Goal: Task Accomplishment & Management: Use online tool/utility

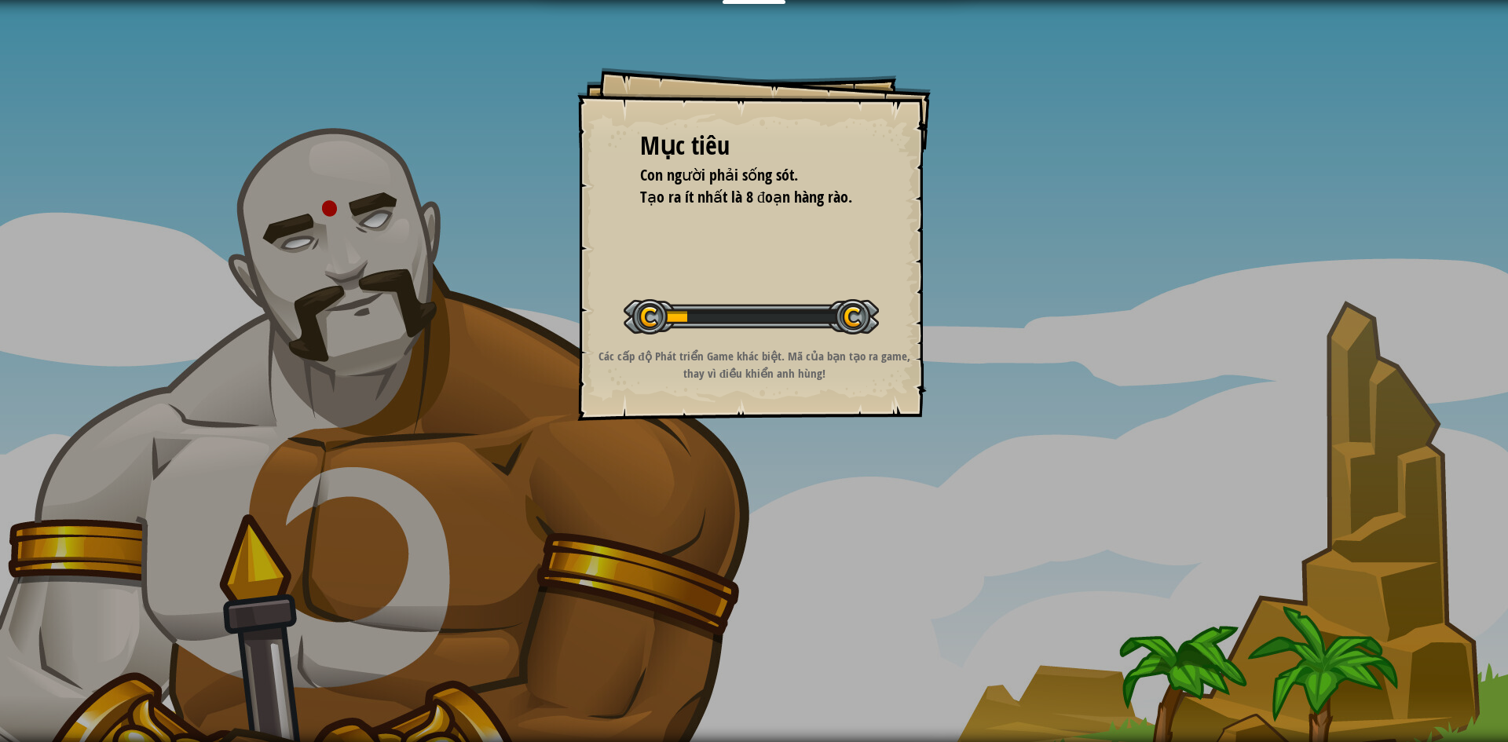
click at [832, 264] on div "Mục tiêu Con người phải sống sót. Tạo ra ít nhất là 8 đoạn hàng rào. Bắt đầu mà…" at bounding box center [753, 244] width 353 height 353
click at [895, 195] on div "Mục tiêu Con người phải sống sót. Tạo ra ít nhất là 8 đoạn hàng rào. Bắt đầu mà…" at bounding box center [753, 244] width 353 height 353
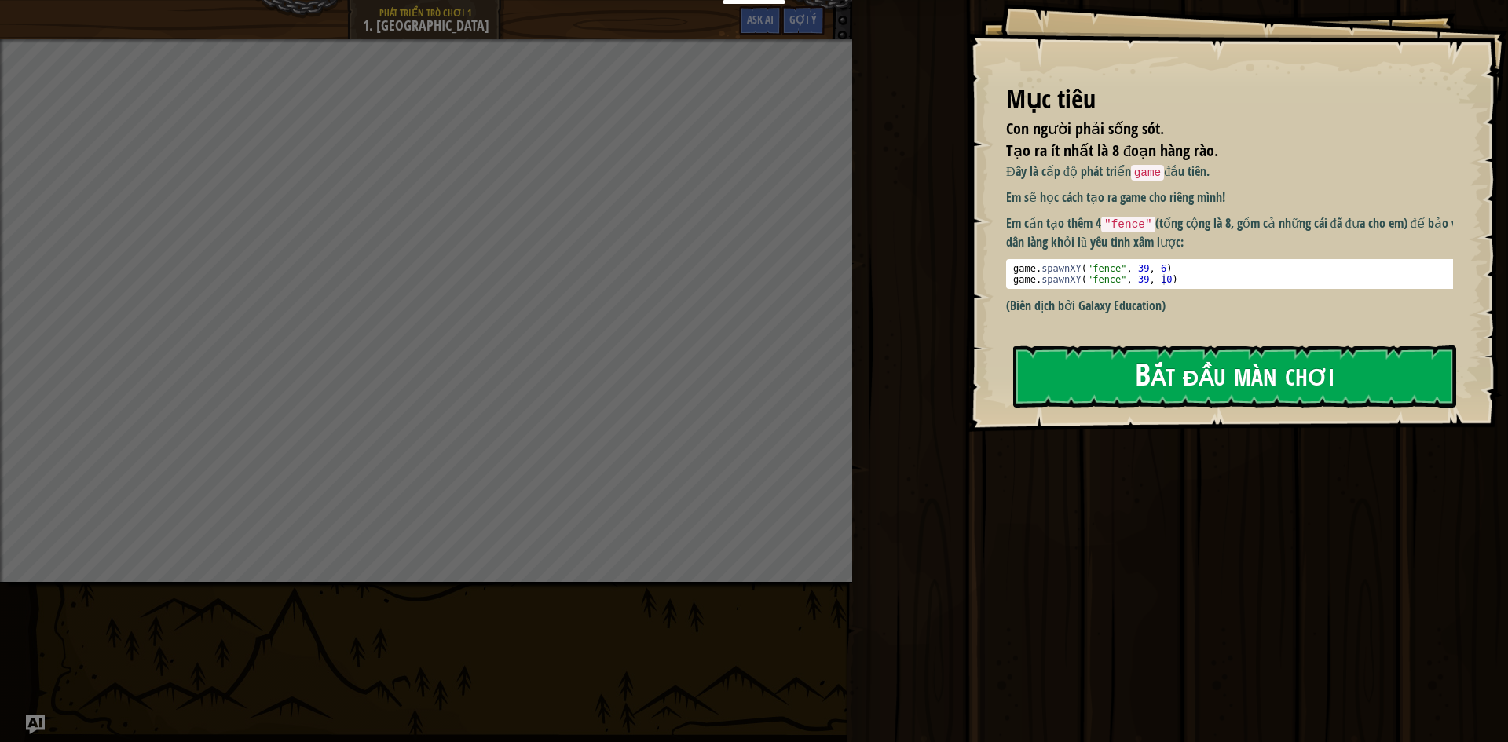
click at [1110, 346] on button "Bắt đầu màn chơi" at bounding box center [1234, 377] width 443 height 62
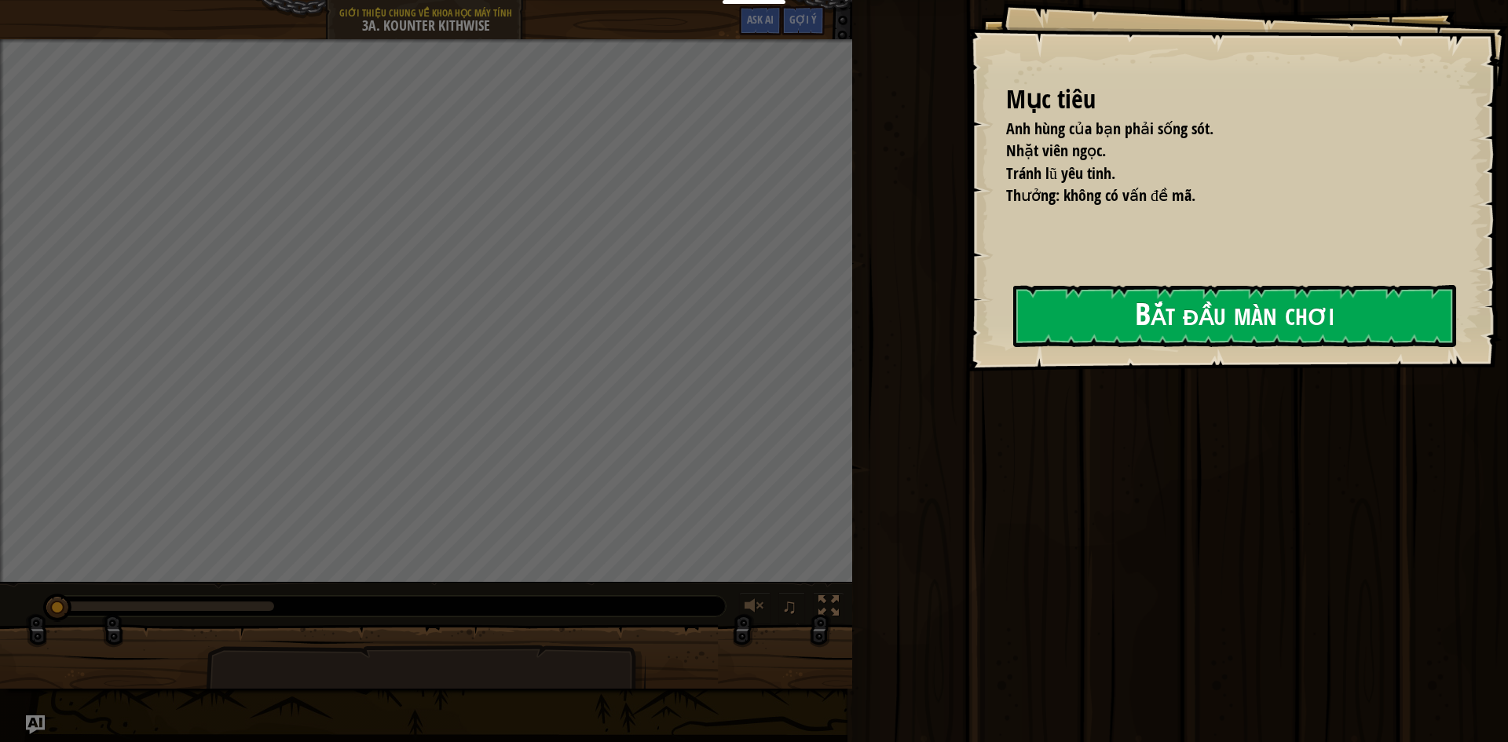
click at [1170, 317] on button "Bắt đầu màn chơi" at bounding box center [1234, 316] width 443 height 62
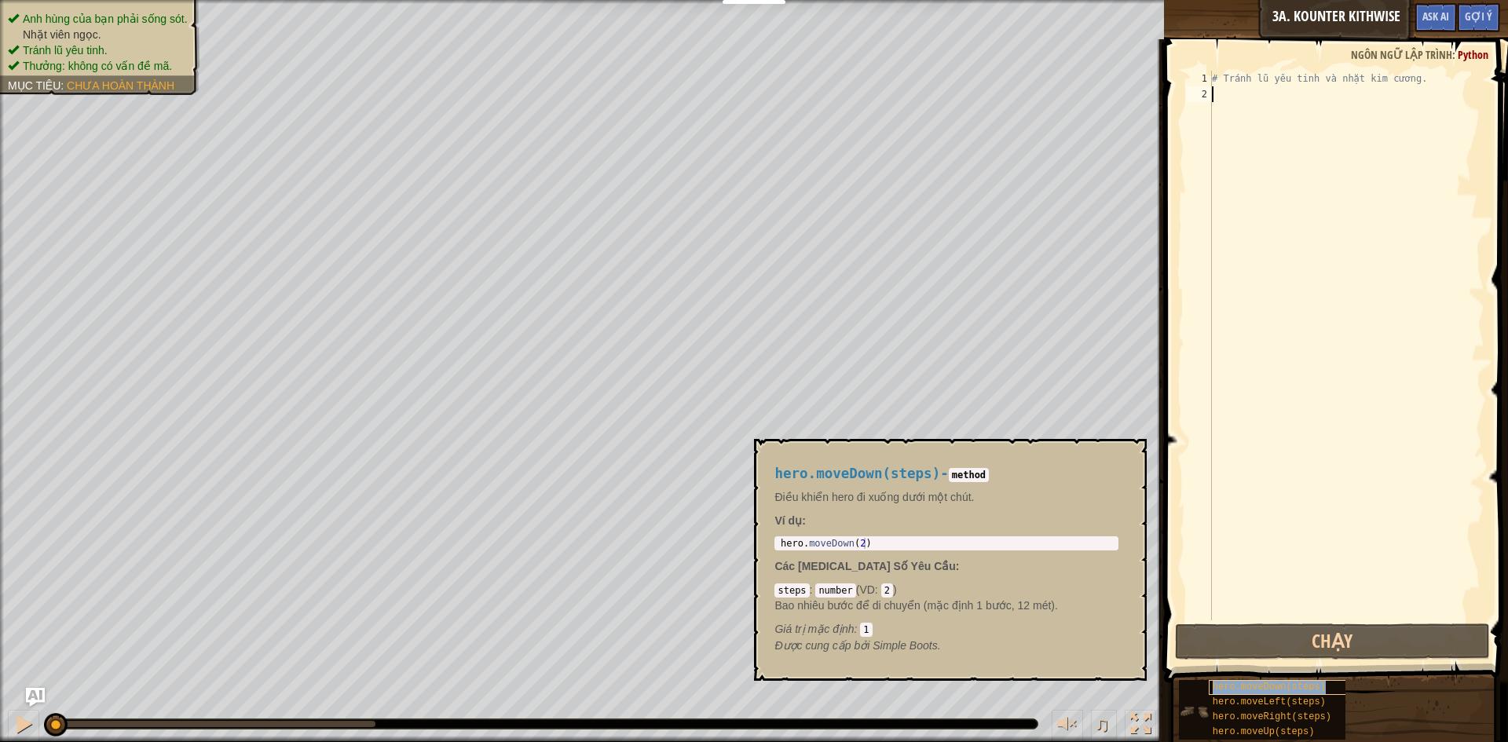
click at [1330, 692] on div "hero.moveDown(steps)" at bounding box center [1284, 687] width 151 height 15
type textarea "hero.moveDown(2)"
drag, startPoint x: 881, startPoint y: 545, endPoint x: 776, endPoint y: 541, distance: 105.3
click at [776, 541] on div "hero.moveDown(2) 1 hero . moveDown ( 2 ) הההההההההההההההההההההההההההההההההההההה…" at bounding box center [946, 543] width 344 height 14
click at [1240, 106] on div "# Tránh lũ yêu tinh và nhặt kim cương." at bounding box center [1347, 361] width 276 height 581
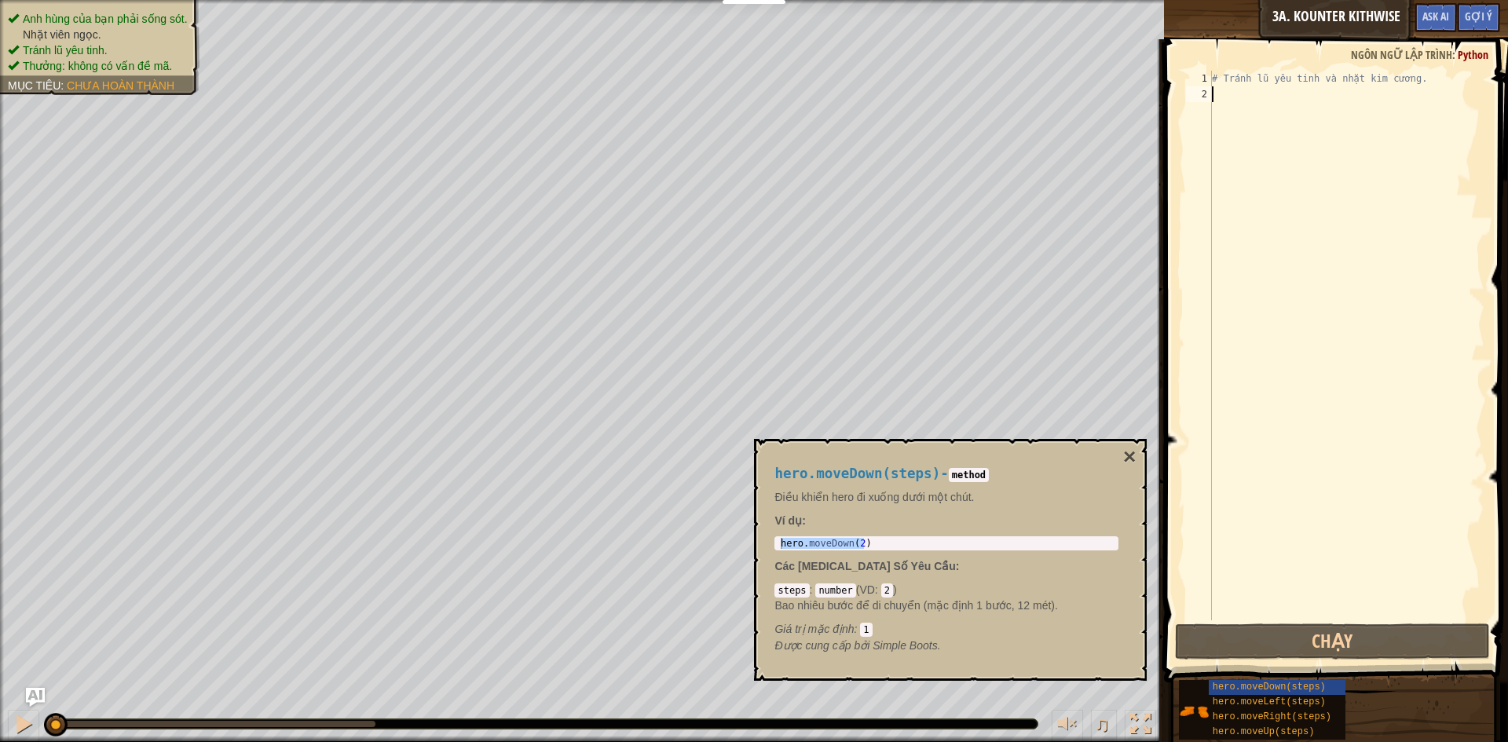
paste textarea "hero.moveDown(2)"
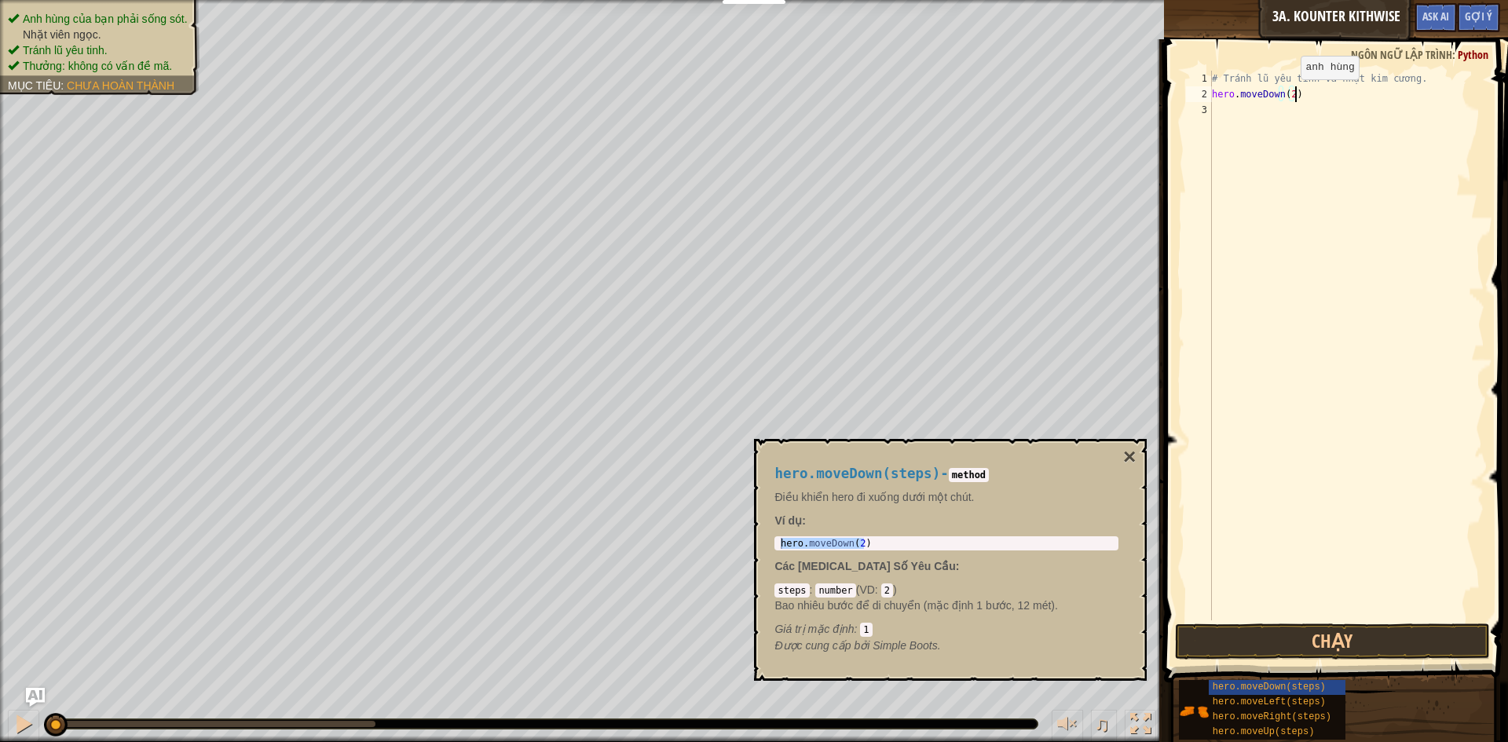
click at [1294, 95] on div "# Tránh lũ yêu tinh và nhặt kim cương. hero . moveDown ( 2 )" at bounding box center [1347, 361] width 276 height 581
click at [1287, 97] on div "# Tránh lũ yêu tinh và nhặt kim cương. hero . moveDown ( 2 )" at bounding box center [1347, 361] width 276 height 581
type textarea "hero.moveDown()"
click at [1302, 93] on div "# Tránh lũ yêu tinh và nhặt kim cương. hero . moveDown ( )" at bounding box center [1347, 361] width 276 height 581
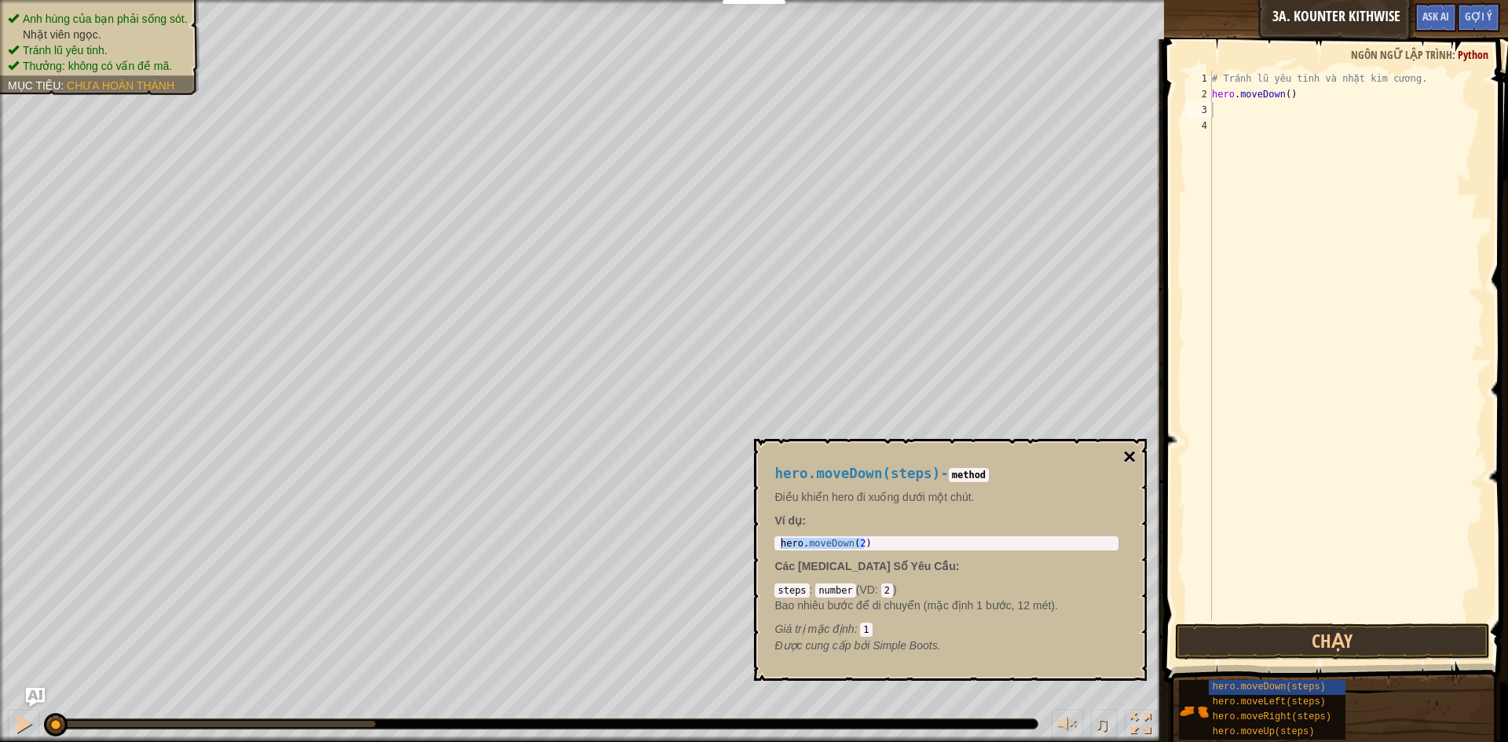
click at [1129, 456] on button "×" at bounding box center [1129, 457] width 13 height 22
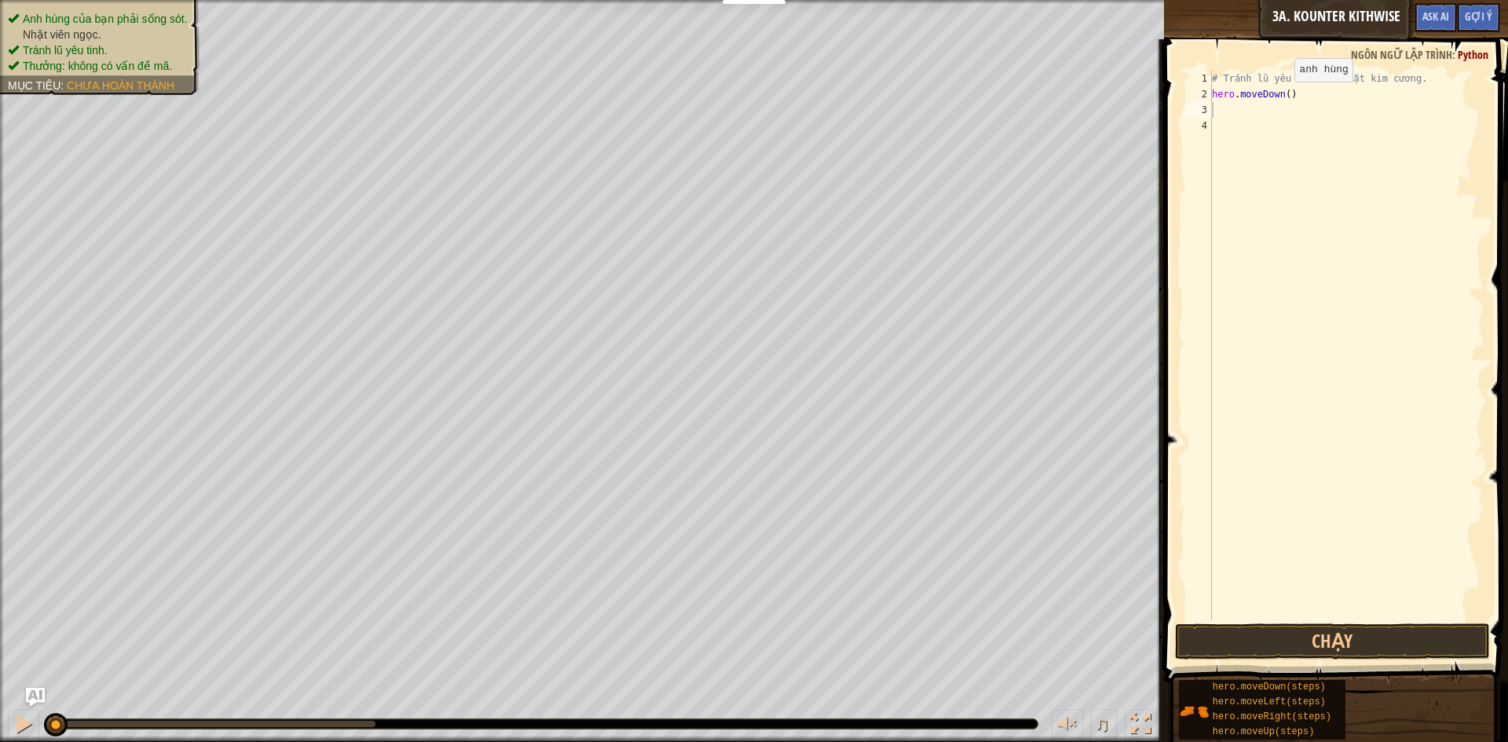
type textarea "hero.moveDown()"
click at [1291, 95] on div "# Tránh lũ yêu tinh và nhặt kim cương. hero . moveDown ( )" at bounding box center [1347, 361] width 276 height 581
paste textarea "hero.moveDown(2)"
drag, startPoint x: 1292, startPoint y: 92, endPoint x: 1165, endPoint y: 90, distance: 127.3
click at [1165, 90] on div "hero.moveDown(2) 1 2 3 4 5 # Tránh lũ yêu tinh và nhặt kim cương. hero . moveDo…" at bounding box center [1333, 392] width 349 height 690
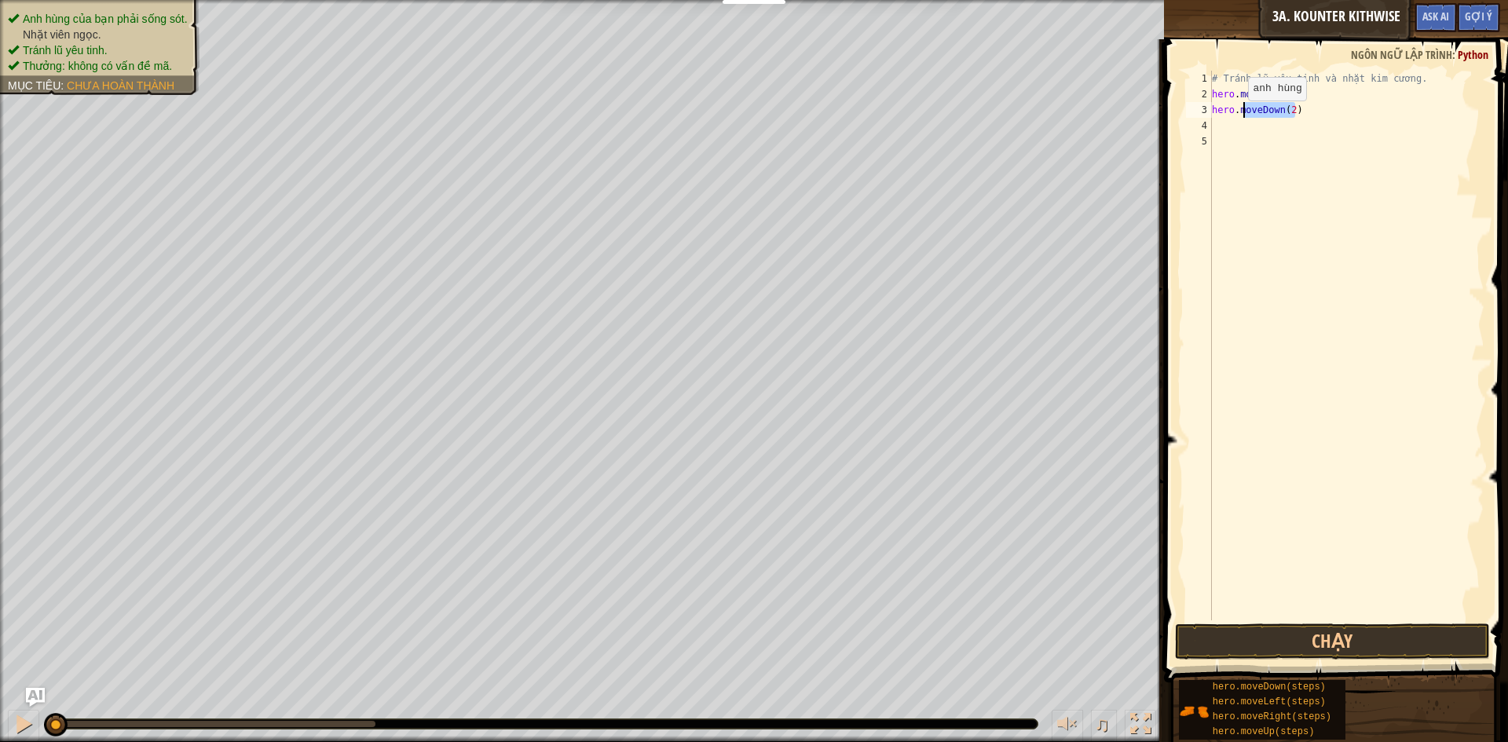
drag, startPoint x: 1311, startPoint y: 112, endPoint x: 1181, endPoint y: 120, distance: 129.8
click at [1181, 119] on div "hero.moveDown() 1 2 3 4 5 # Tránh lũ yêu tinh và nhặt kim cương. hero . moveDow…" at bounding box center [1333, 392] width 349 height 690
paste textarea "hero.moveDown()"
type textarea "hero.moveDown(2)"
paste textarea "hero.moveDown()"
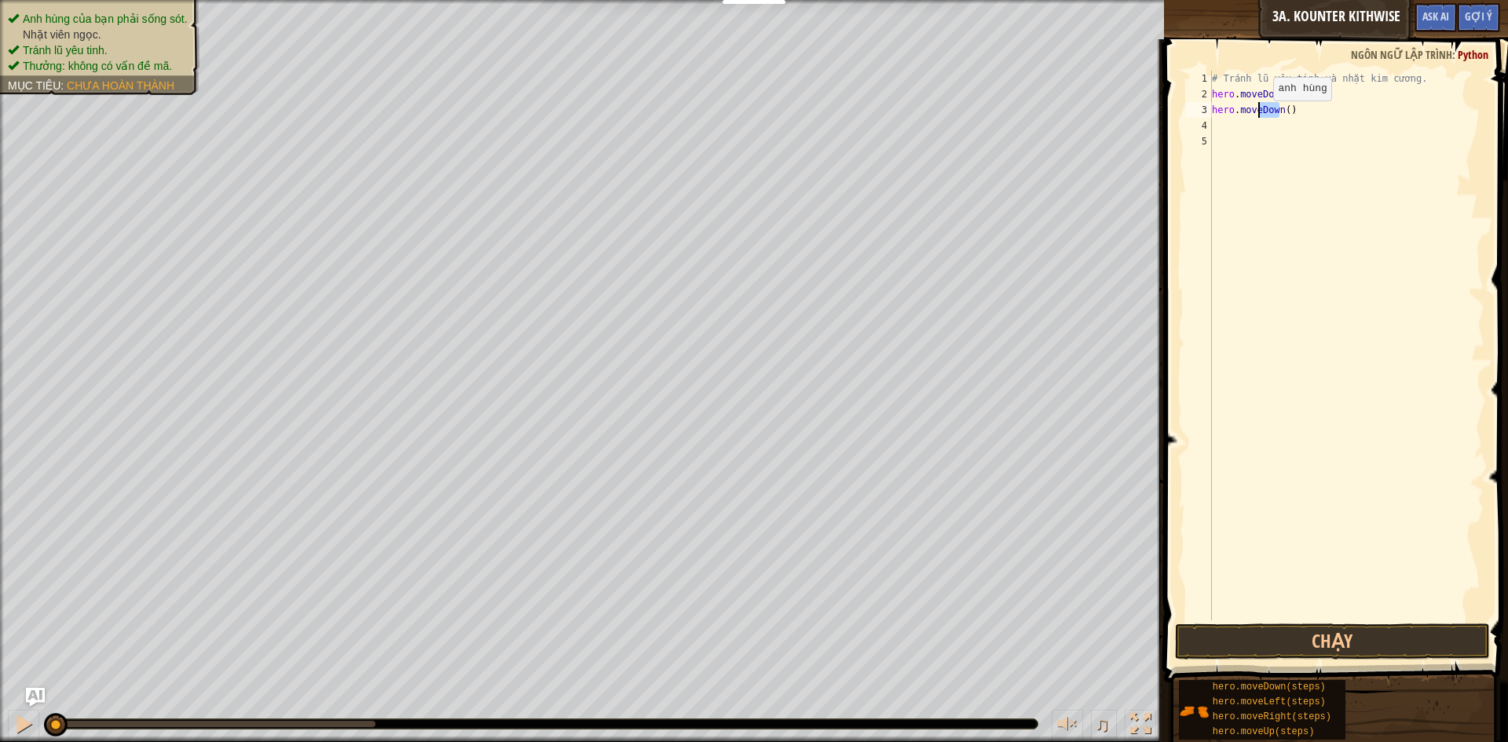
drag, startPoint x: 1281, startPoint y: 115, endPoint x: 1260, endPoint y: 116, distance: 21.3
click at [1260, 116] on div "# Tránh lũ yêu tinh và nhặt kim cương. hero . moveDown ( ) hero . moveDown ( )" at bounding box center [1347, 361] width 276 height 581
click at [1283, 97] on div "# Tránh lũ yêu tinh và nhặt kim cương. hero . moveDown ( ) hero . moveDown ( )" at bounding box center [1347, 361] width 276 height 581
drag, startPoint x: 1278, startPoint y: 112, endPoint x: 1261, endPoint y: 115, distance: 16.8
click at [1261, 115] on div "# Tránh lũ yêu tinh và nhặt kim cương. hero . moveDown ( ) hero . moveDown ( )" at bounding box center [1347, 361] width 276 height 581
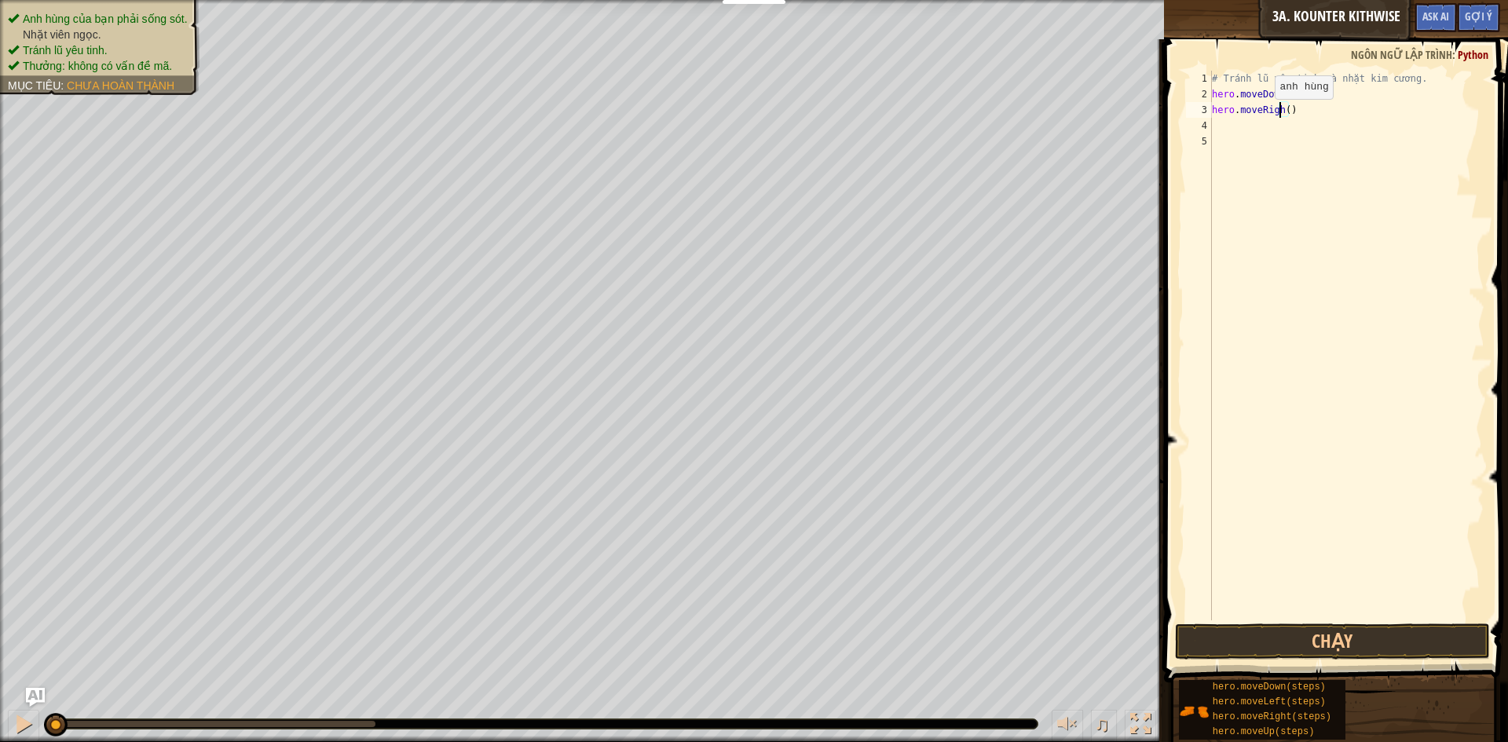
scroll to position [7, 6]
click at [1287, 109] on div "# Tránh lũ yêu tinh và nhặt kim cương. hero . moveDown ( ) hero . moveRight ( )" at bounding box center [1347, 361] width 276 height 581
click at [1289, 109] on div "# Tránh lũ yêu tinh và nhặt kim cương. hero . moveDown ( ) hero . moveRight ( )" at bounding box center [1347, 361] width 276 height 581
click at [1368, 642] on button "Chạy" at bounding box center [1332, 642] width 315 height 36
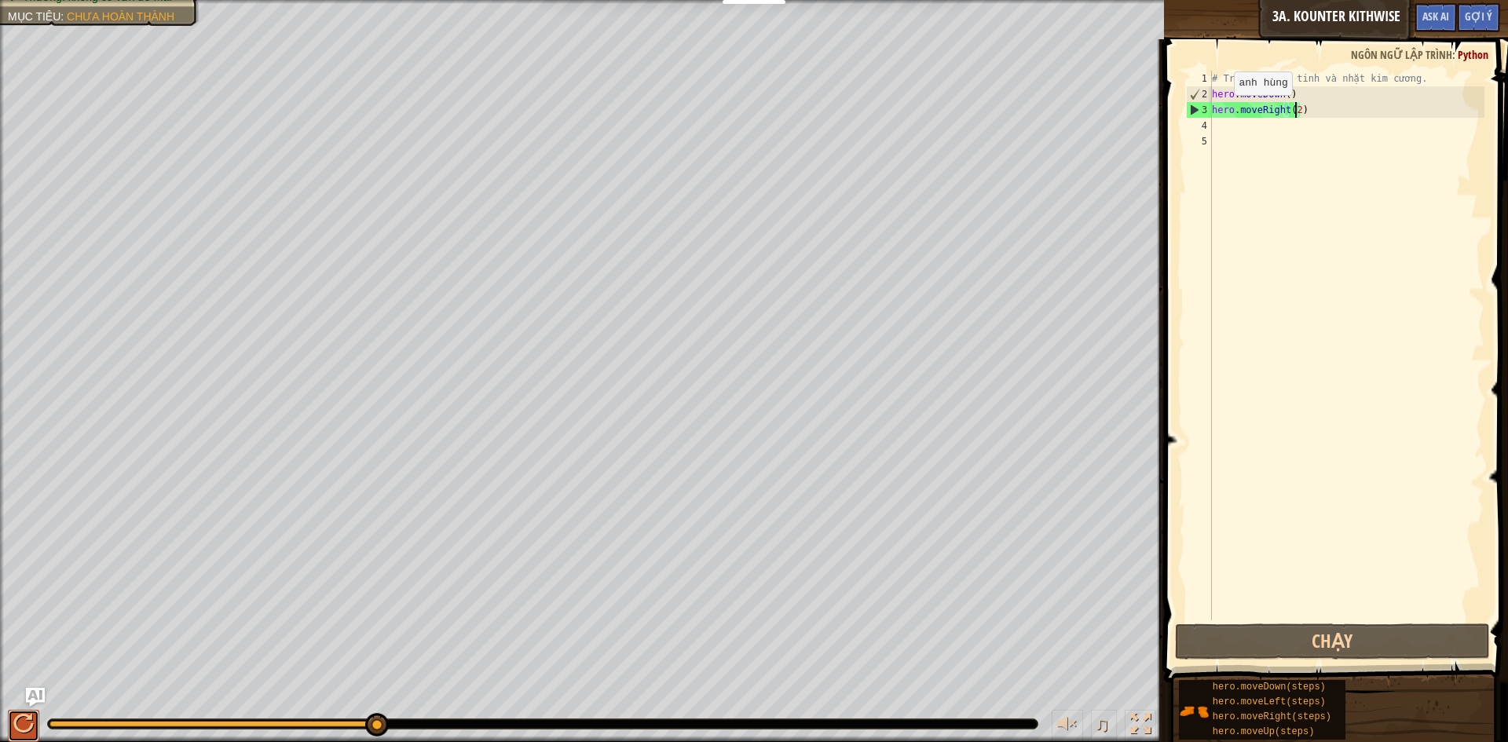
click at [16, 720] on div at bounding box center [23, 724] width 20 height 20
click at [26, 723] on div at bounding box center [23, 724] width 20 height 20
click at [1283, 98] on div "# Tránh lũ yêu tinh và nhặt kim cương. hero . moveDown ( ) hero . moveRight ( 2…" at bounding box center [1347, 361] width 276 height 581
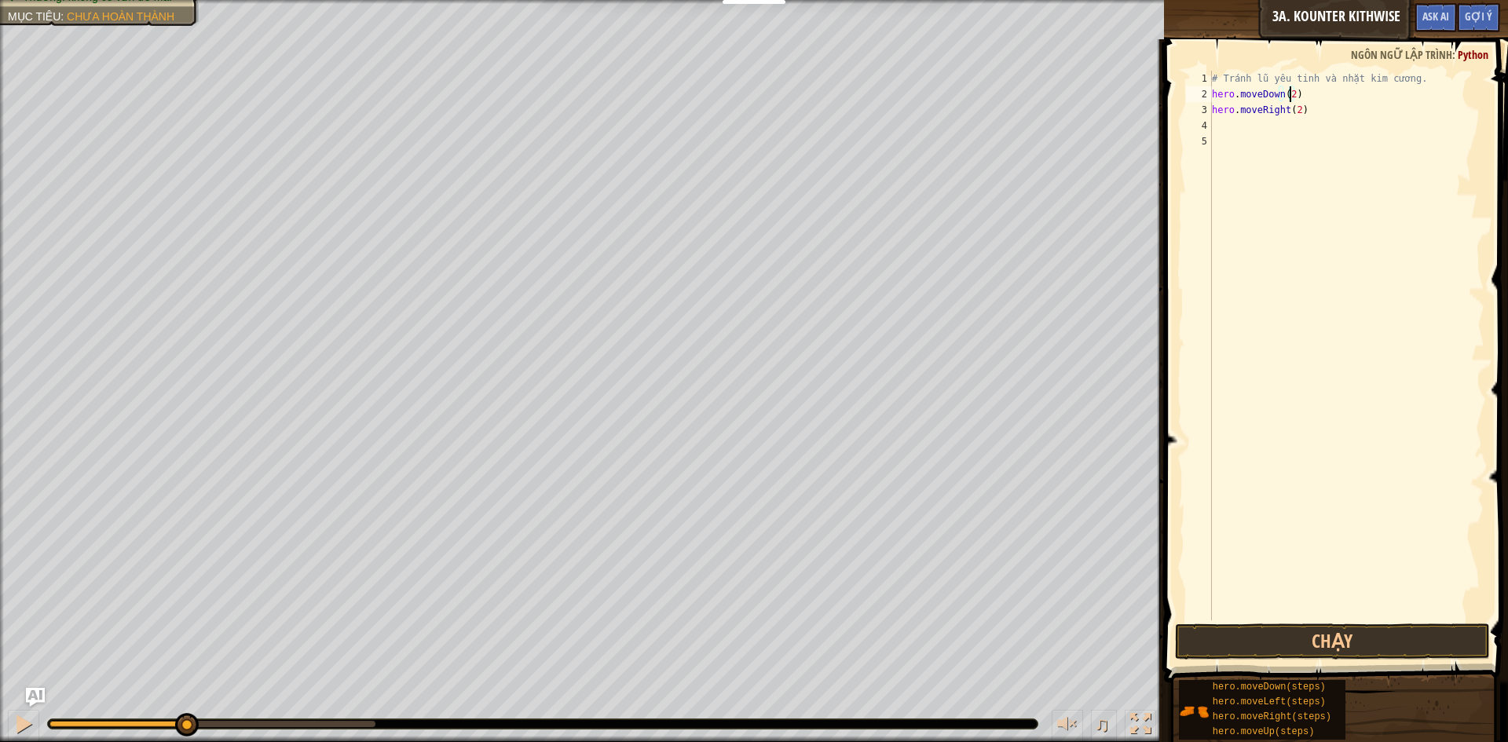
click at [1295, 117] on div "# Tránh lũ yêu tinh và nhặt kim cương. hero . moveDown ( 2 ) hero . moveRight (…" at bounding box center [1347, 361] width 276 height 581
type textarea "hero.moveRight()"
drag, startPoint x: 1310, startPoint y: 113, endPoint x: 1208, endPoint y: 111, distance: 102.1
click at [1205, 111] on div "hero.moveRight() 1 2 3 4 5 # Tránh lũ yêu tinh và nhặt kim cương. hero . moveDo…" at bounding box center [1334, 346] width 302 height 550
click at [1233, 127] on div "# Tránh lũ yêu tinh và nhặt kim cương. hero . moveDown ( 2 ) hero . moveRight (…" at bounding box center [1347, 361] width 276 height 581
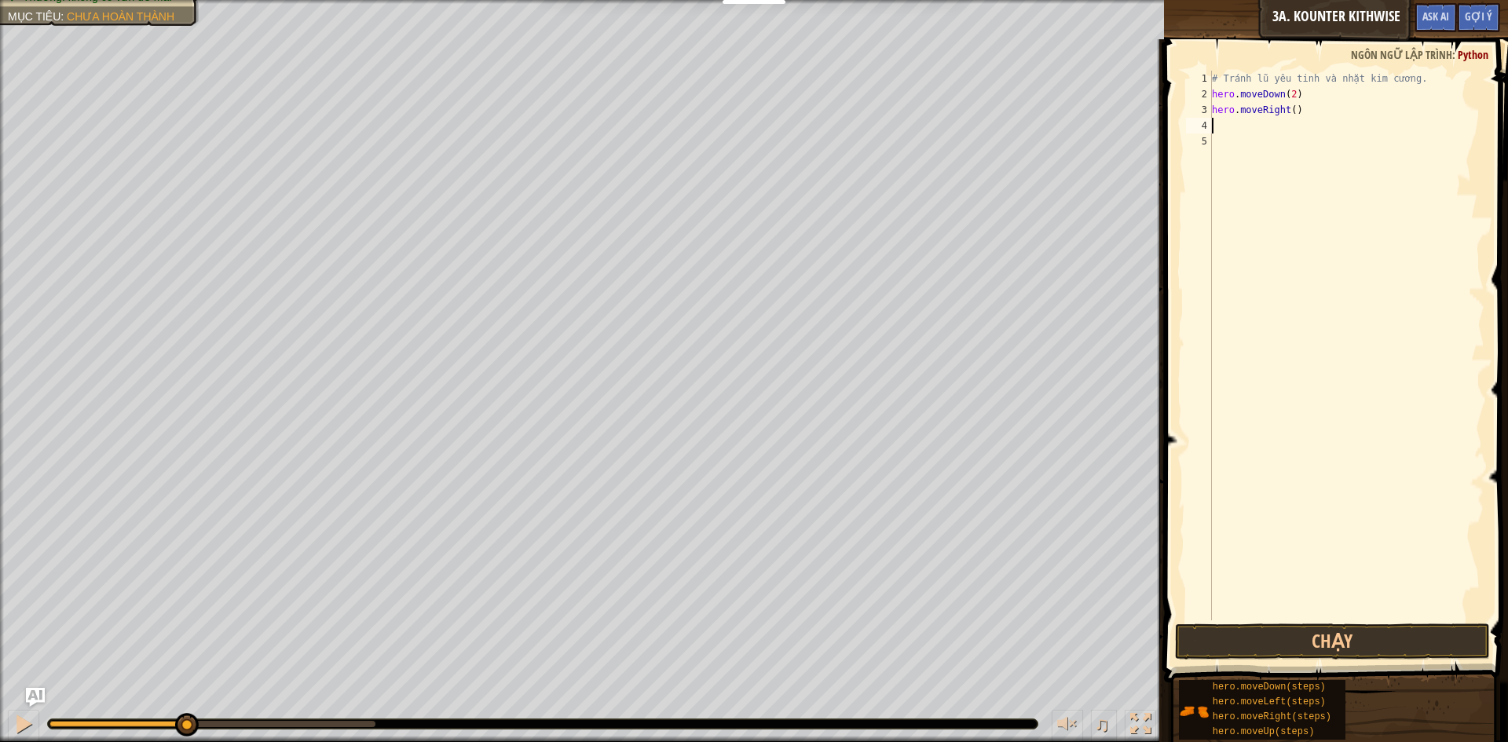
scroll to position [7, 0]
paste textarea "hero.moveRight()"
drag, startPoint x: 1261, startPoint y: 129, endPoint x: 1283, endPoint y: 130, distance: 21.2
click at [1283, 130] on div "# Tránh lũ yêu tinh và nhặt kim cương. hero . moveDown ( 2 ) hero . moveRight (…" at bounding box center [1347, 361] width 276 height 581
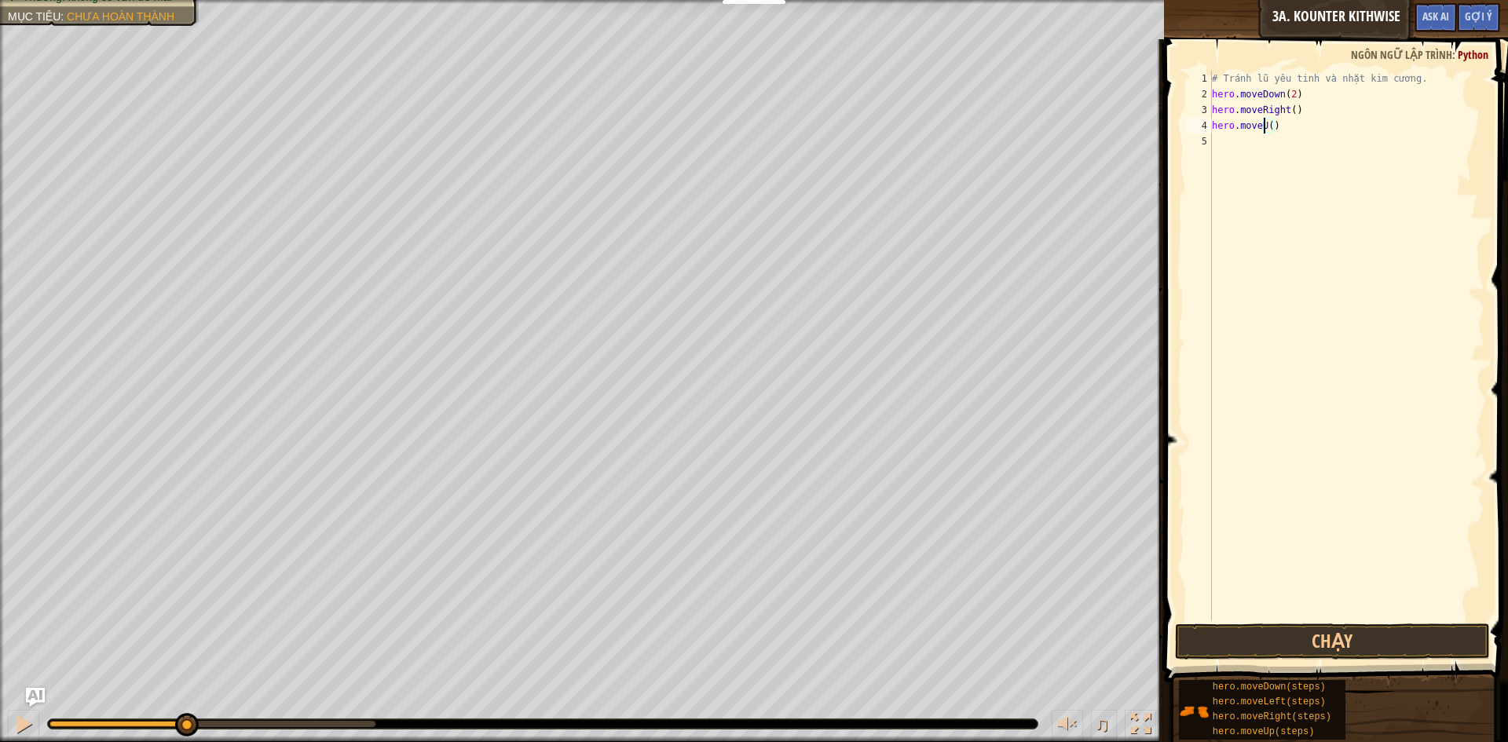
type textarea "hero.moveUp()"
click at [1284, 129] on div "# Tránh lũ yêu tinh và nhặt kim cương. hero . moveDown ( 2 ) hero . moveRight (…" at bounding box center [1347, 361] width 276 height 581
drag, startPoint x: 1304, startPoint y: 104, endPoint x: 1210, endPoint y: 110, distance: 94.5
click at [1210, 110] on div "1 2 3 4 5 6 # Tránh lũ yêu tinh và nhặt kim cương. hero . moveDown ( 2 ) hero .…" at bounding box center [1334, 346] width 302 height 550
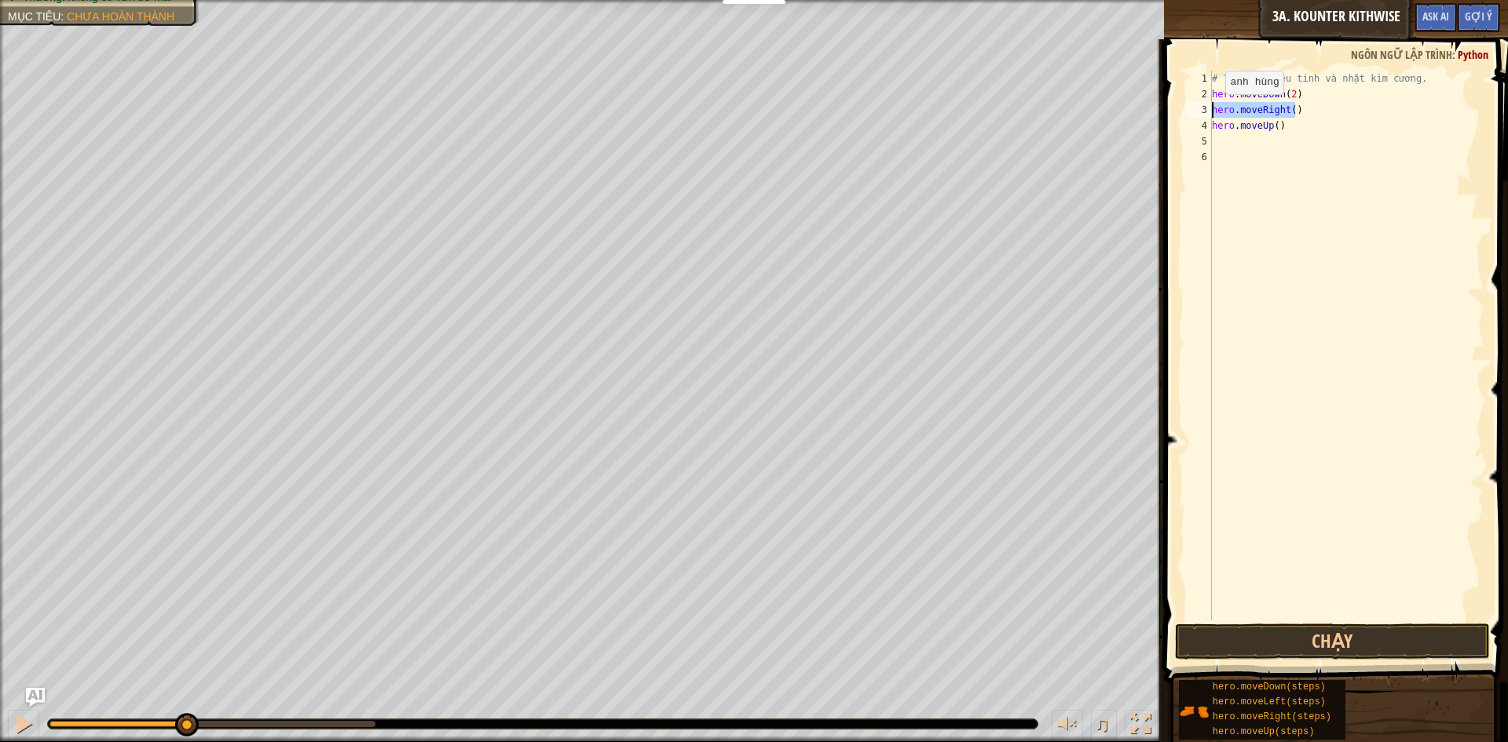
type textarea "hero.moveRight()"
click at [1228, 149] on div "# Tránh lũ yêu tinh và nhặt kim cương. hero . moveDown ( 2 ) hero . moveRight (…" at bounding box center [1347, 361] width 276 height 581
click at [1228, 137] on div "# Tránh lũ yêu tinh và nhặt kim cương. hero . moveDown ( 2 ) hero . moveRight (…" at bounding box center [1347, 361] width 276 height 581
paste textarea "hero.moveRight()"
type textarea "hero.moveRight()"
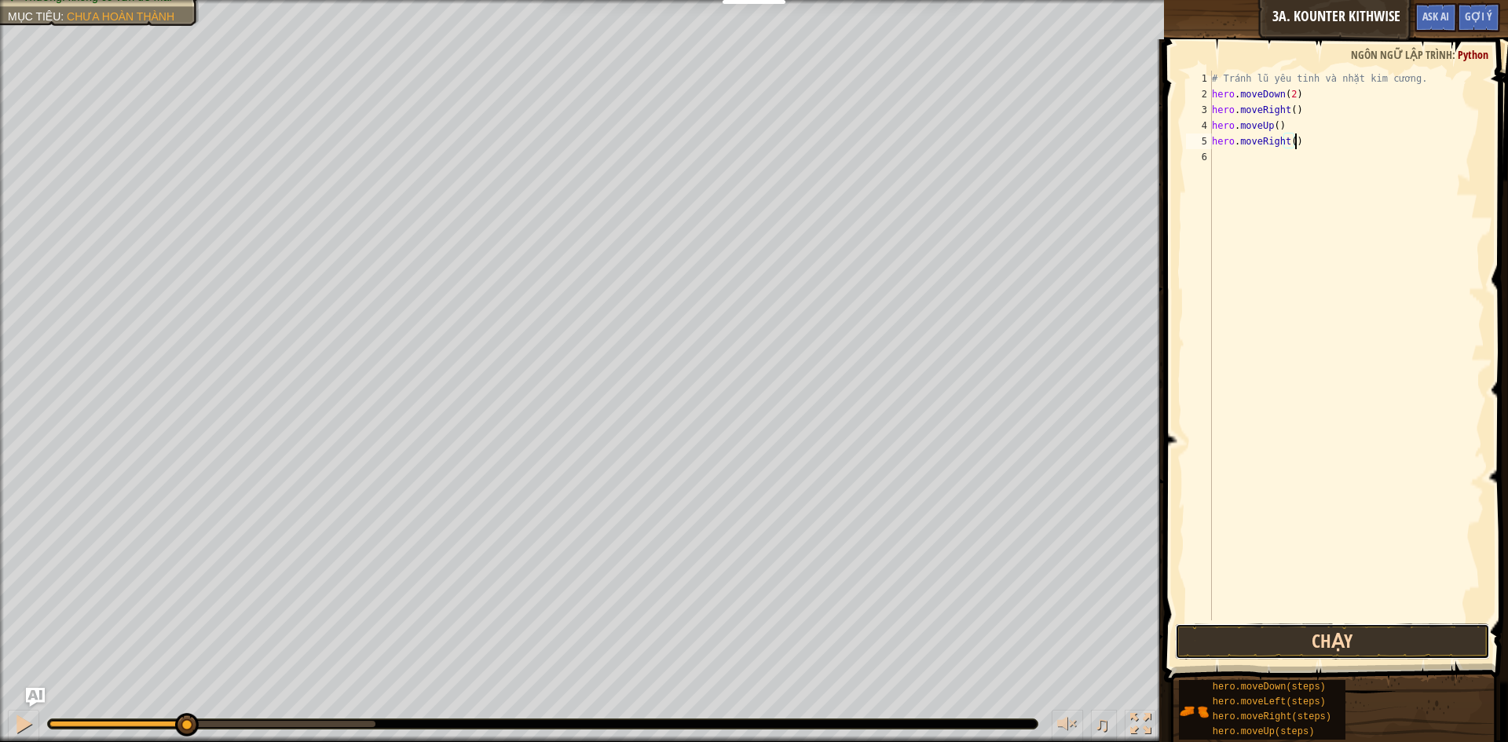
click at [1299, 646] on button "Chạy" at bounding box center [1332, 642] width 315 height 36
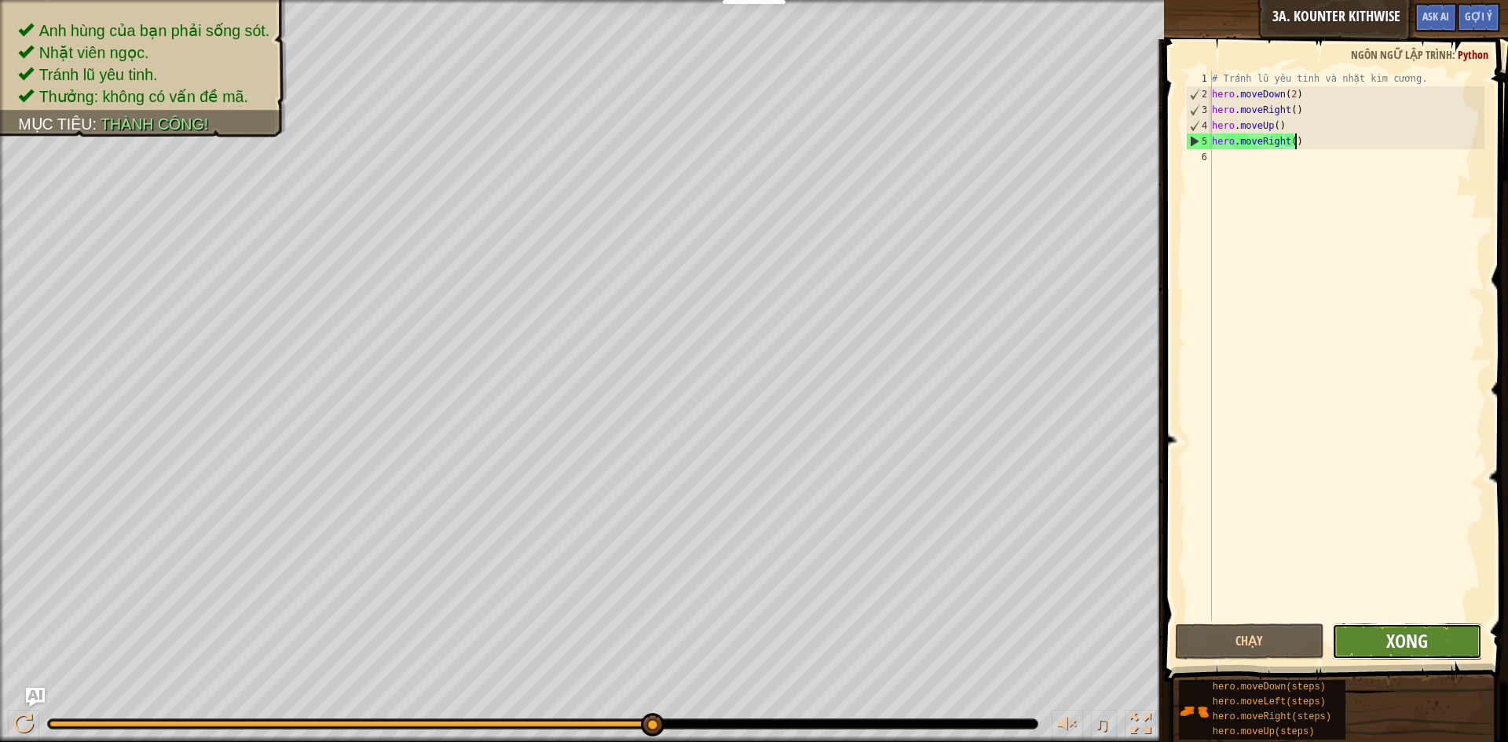
click at [1417, 632] on span "Xong" at bounding box center [1407, 640] width 42 height 25
